Goal: Navigation & Orientation: Find specific page/section

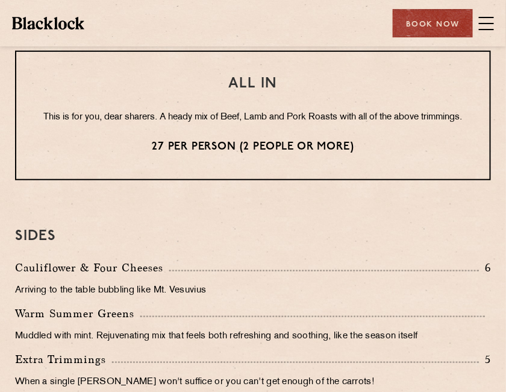
click at [383, 180] on div "ALL IN This is for you, dear sharers. A heady mix of Beef, Lamb and Pork Roasts…" at bounding box center [253, 116] width 476 height 130
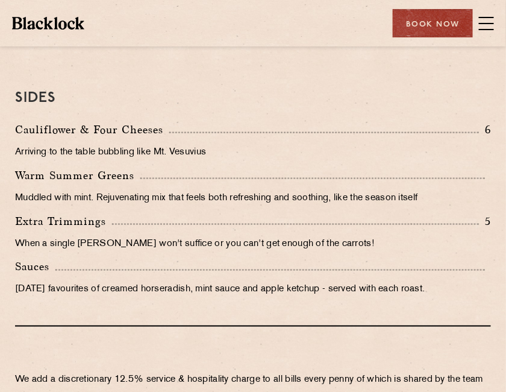
scroll to position [1228, 0]
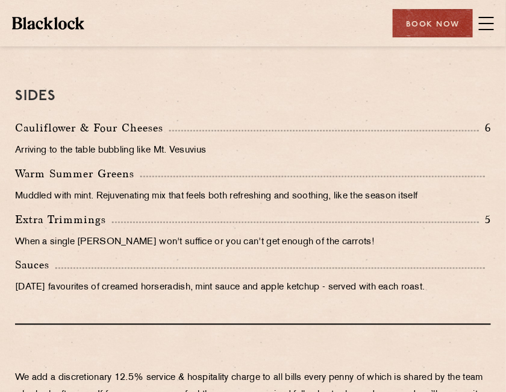
click at [94, 205] on p "Muddled with mint. Rejuvenating mix that feels both refreshing and soothing, li…" at bounding box center [253, 196] width 476 height 17
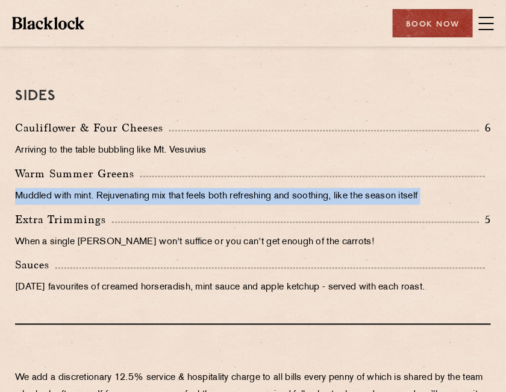
click at [94, 205] on p "Muddled with mint. Rejuvenating mix that feels both refreshing and soothing, li…" at bounding box center [253, 196] width 476 height 17
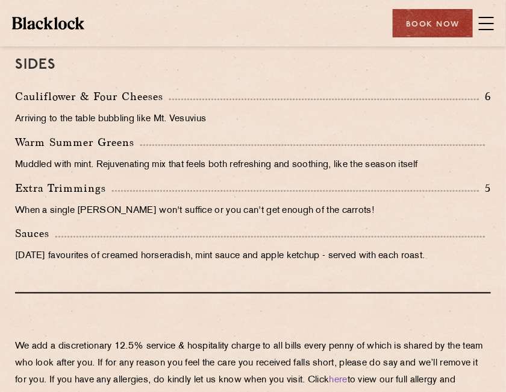
scroll to position [1260, 0]
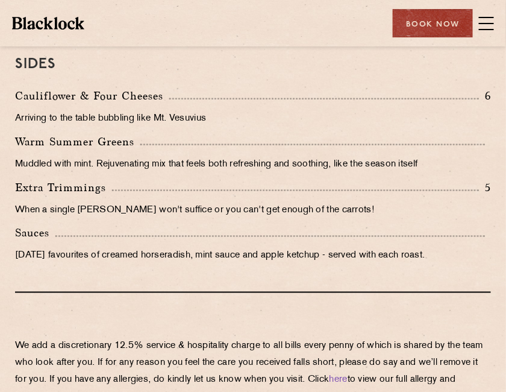
click at [87, 219] on p "When a single [PERSON_NAME] won't suffice or you can't get enough of the carrot…" at bounding box center [253, 210] width 476 height 17
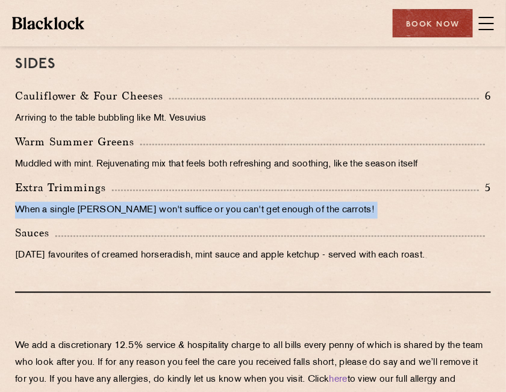
click at [87, 219] on p "When a single [PERSON_NAME] won't suffice or you can't get enough of the carrot…" at bounding box center [253, 210] width 476 height 17
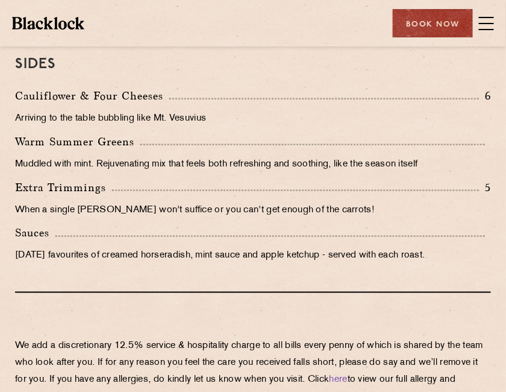
click at [136, 265] on p "[DATE] favourites of creamed horseradish, mint sauce and apple ketchup - served…" at bounding box center [253, 256] width 476 height 17
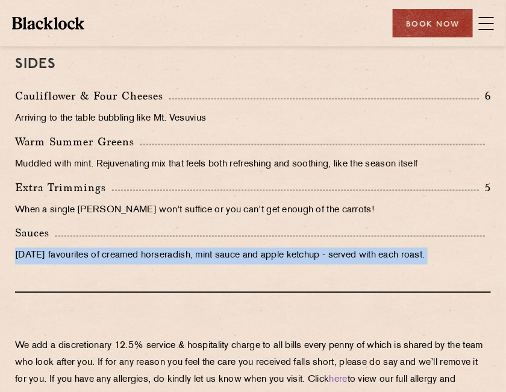
click at [136, 265] on p "[DATE] favourites of creamed horseradish, mint sauce and apple ketchup - served…" at bounding box center [253, 256] width 476 height 17
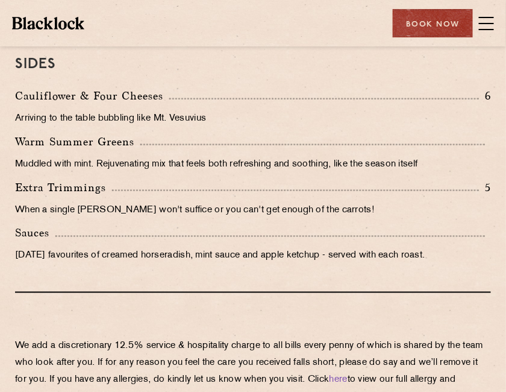
click at [115, 265] on p "[DATE] favourites of creamed horseradish, mint sauce and apple ketchup - served…" at bounding box center [253, 256] width 476 height 17
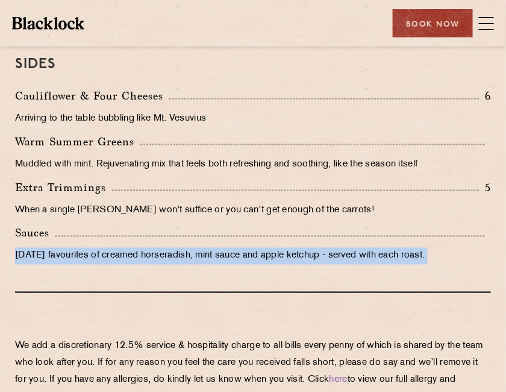
click at [115, 265] on p "[DATE] favourites of creamed horseradish, mint sauce and apple ketchup - served…" at bounding box center [253, 256] width 476 height 17
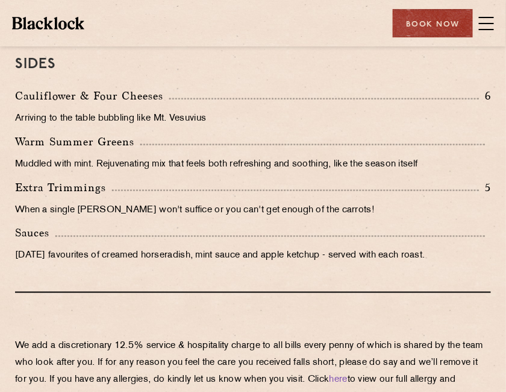
click at [115, 265] on p "[DATE] favourites of creamed horseradish, mint sauce and apple ketchup - served…" at bounding box center [253, 256] width 476 height 17
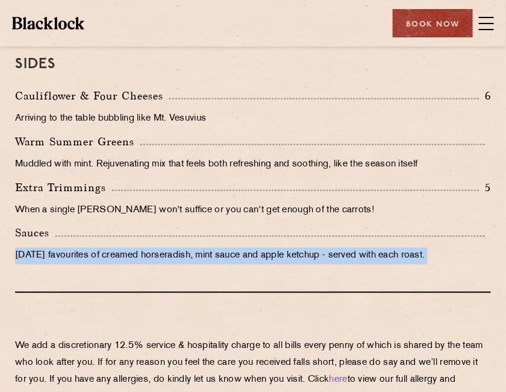
click at [115, 265] on p "[DATE] favourites of creamed horseradish, mint sauce and apple ketchup - served…" at bounding box center [253, 256] width 476 height 17
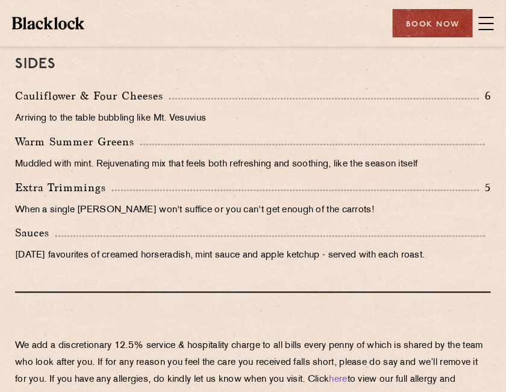
click at [115, 265] on p "[DATE] favourites of creamed horseradish, mint sauce and apple ketchup - served…" at bounding box center [253, 256] width 476 height 17
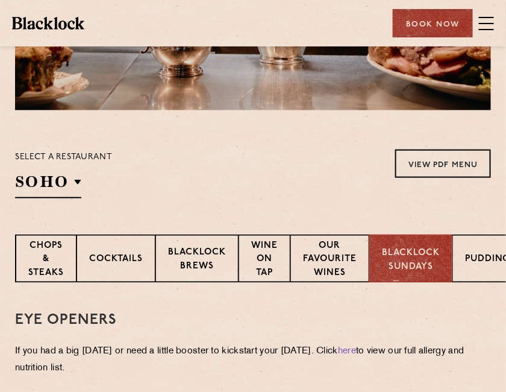
scroll to position [195, 0]
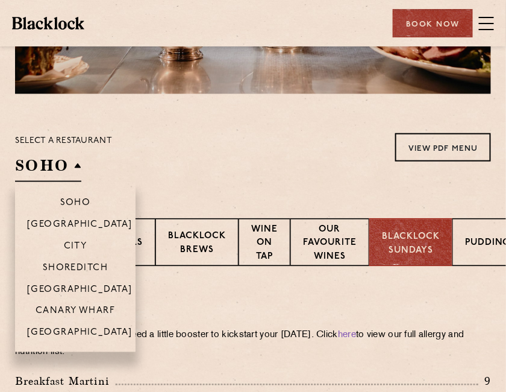
click at [47, 182] on li "Soho" at bounding box center [75, 197] width 121 height 31
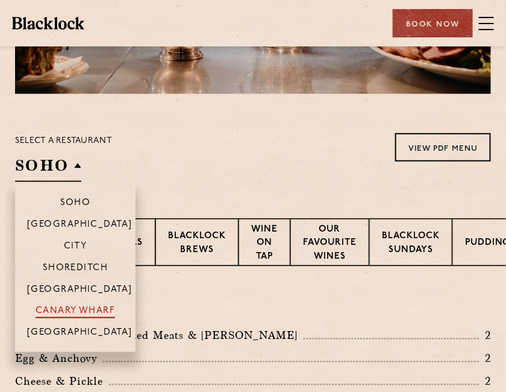
click at [81, 312] on p "Canary Wharf" at bounding box center [76, 312] width 80 height 12
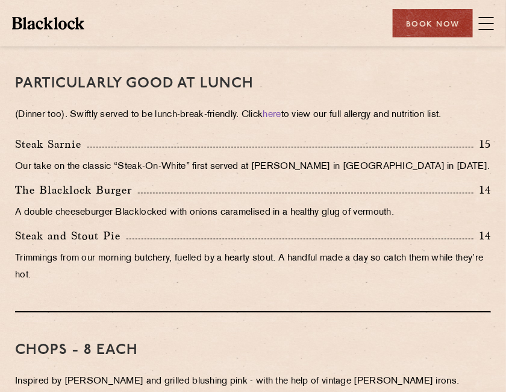
scroll to position [992, 0]
